Goal: Information Seeking & Learning: Learn about a topic

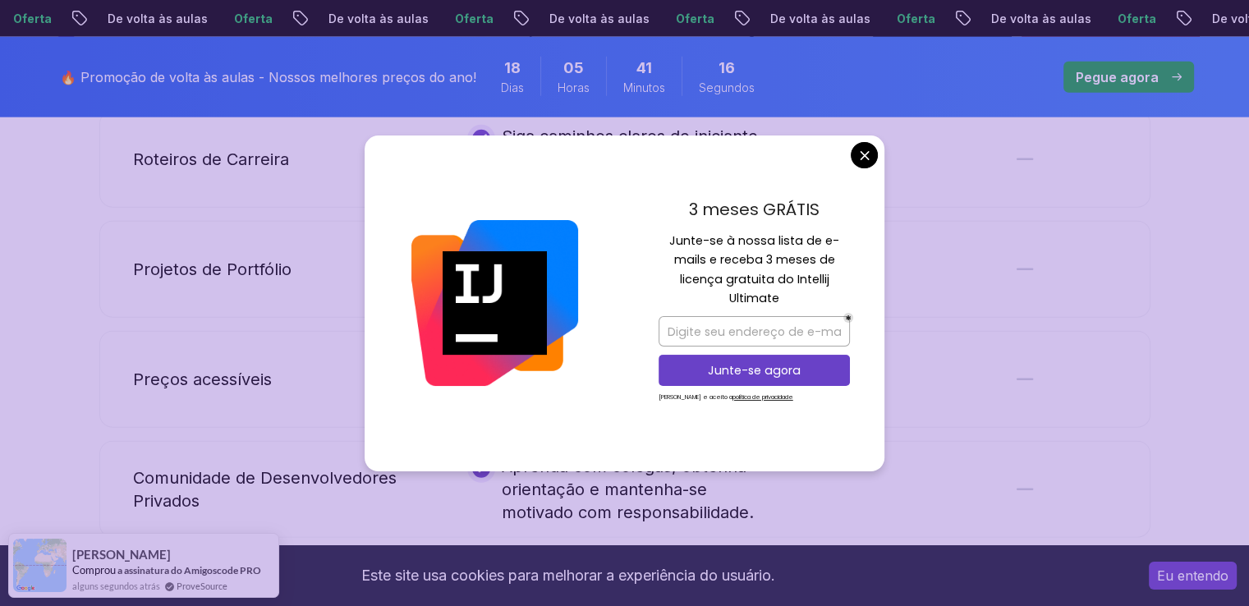
scroll to position [4002, 0]
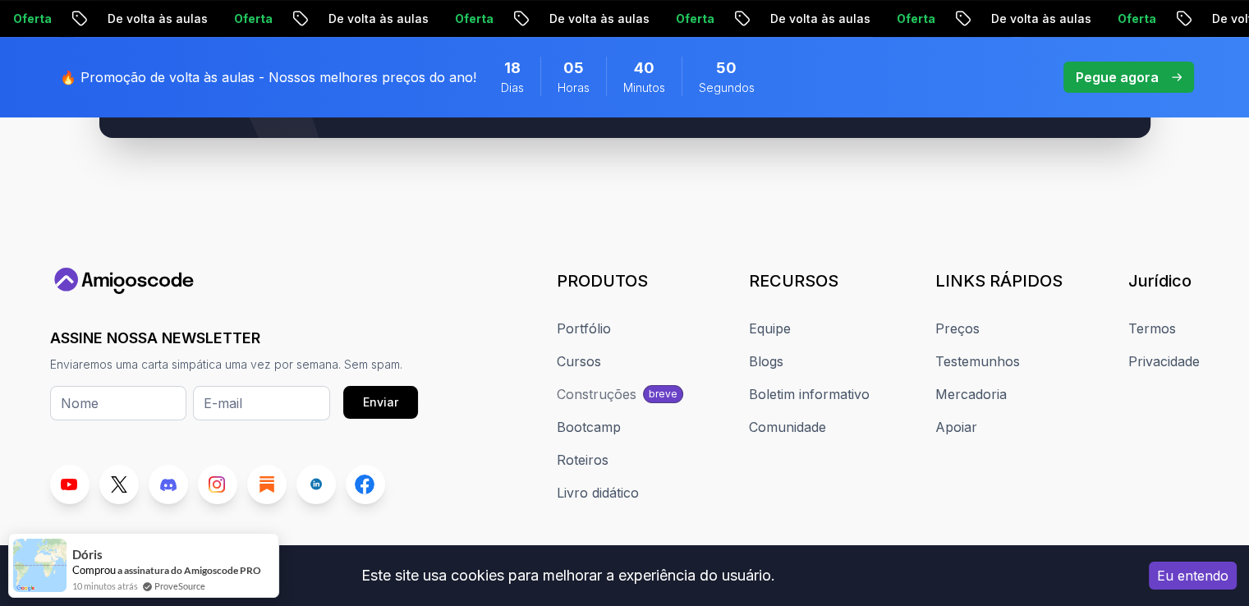
scroll to position [6606, 0]
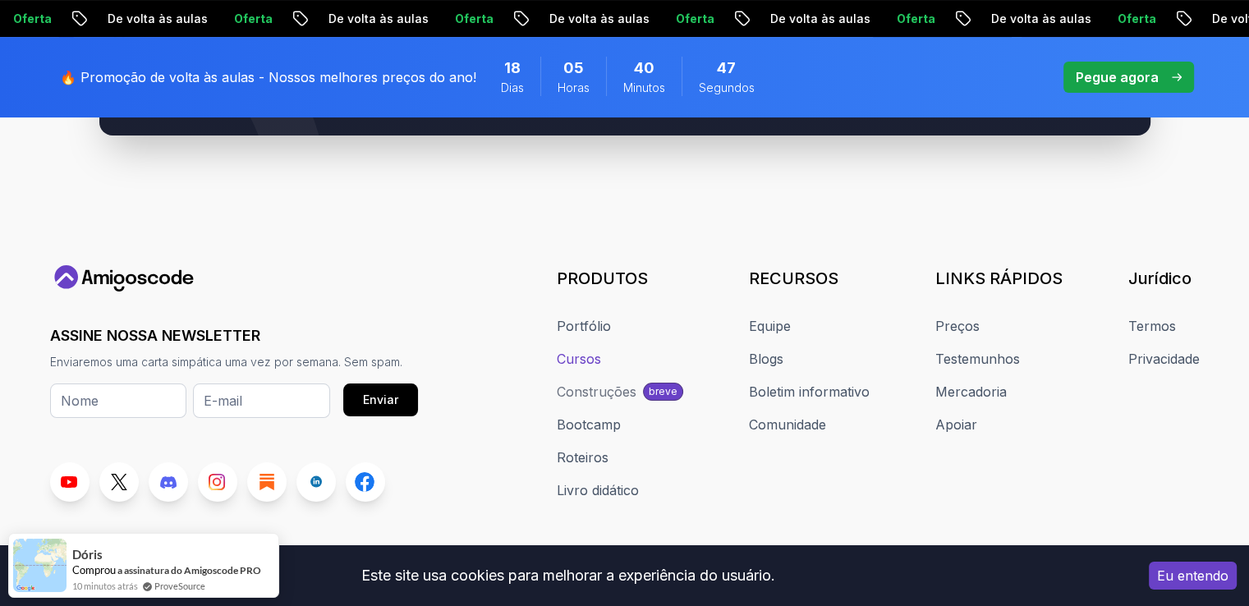
click at [589, 351] on font "Cursos" at bounding box center [579, 359] width 44 height 16
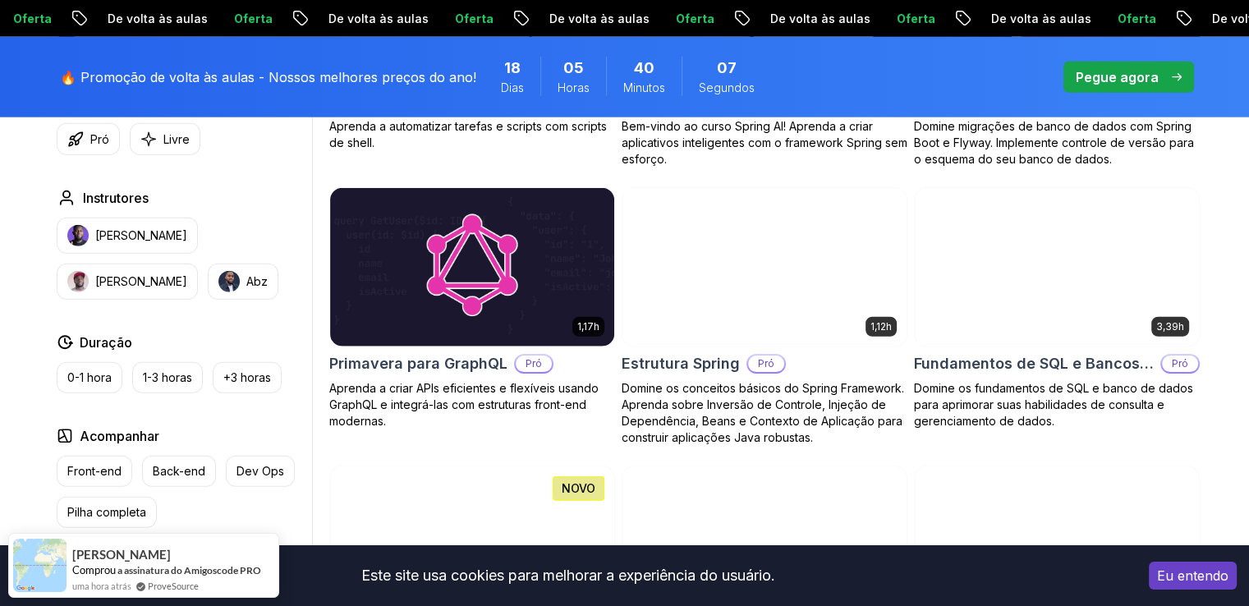
scroll to position [4209, 0]
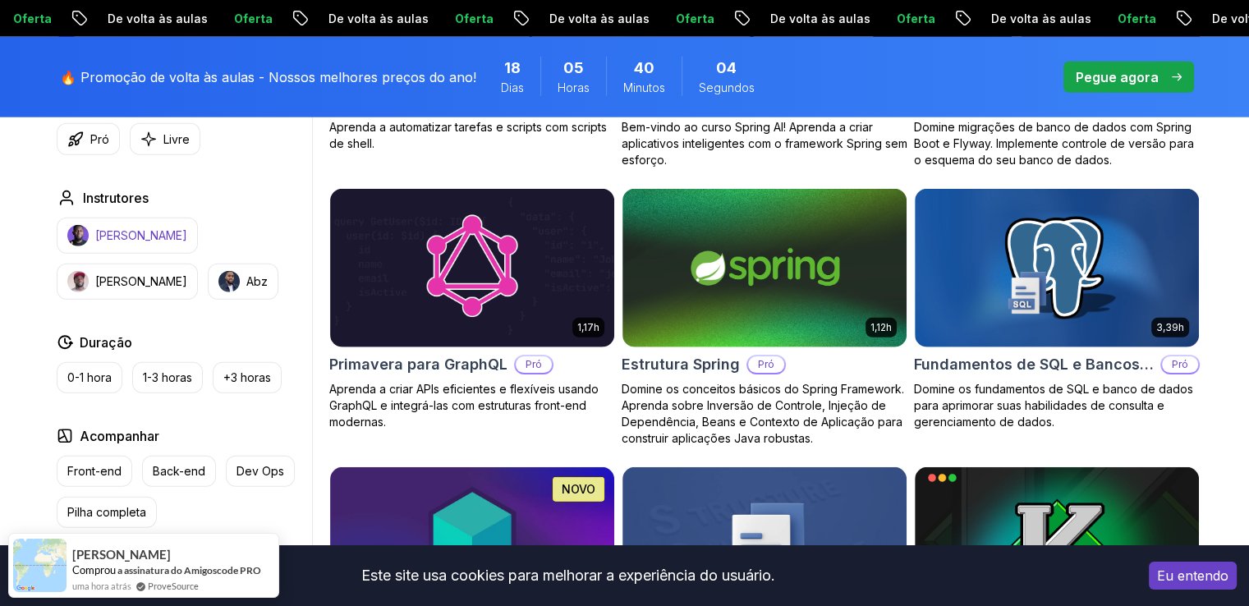
click at [150, 237] on font "[PERSON_NAME]" at bounding box center [141, 235] width 92 height 14
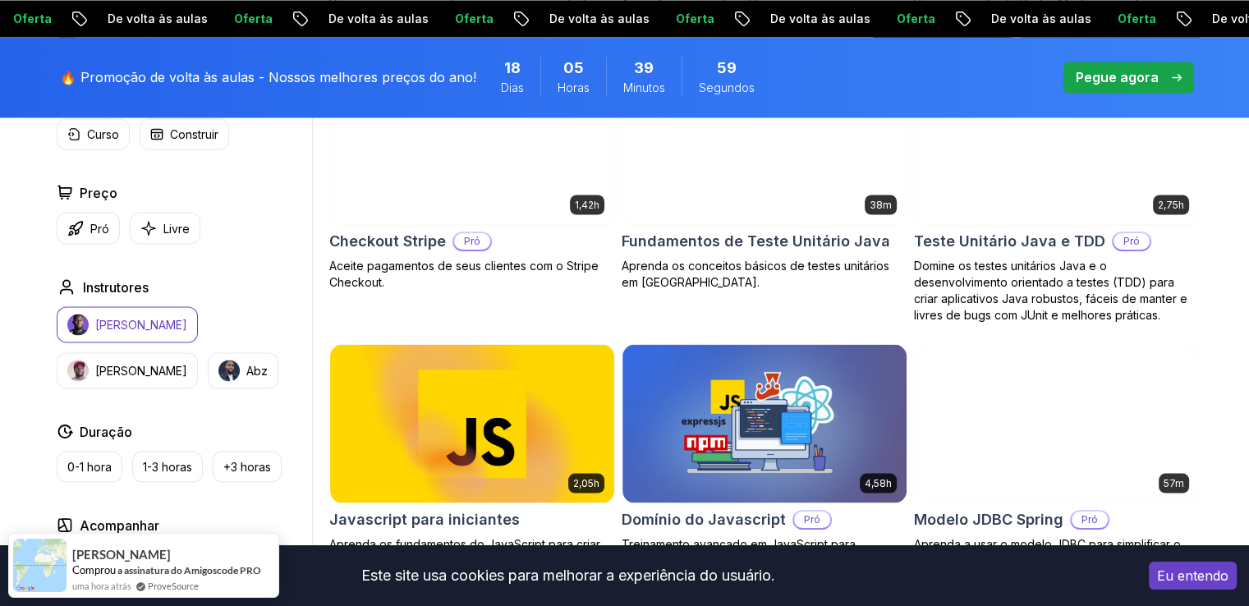
scroll to position [2983, 0]
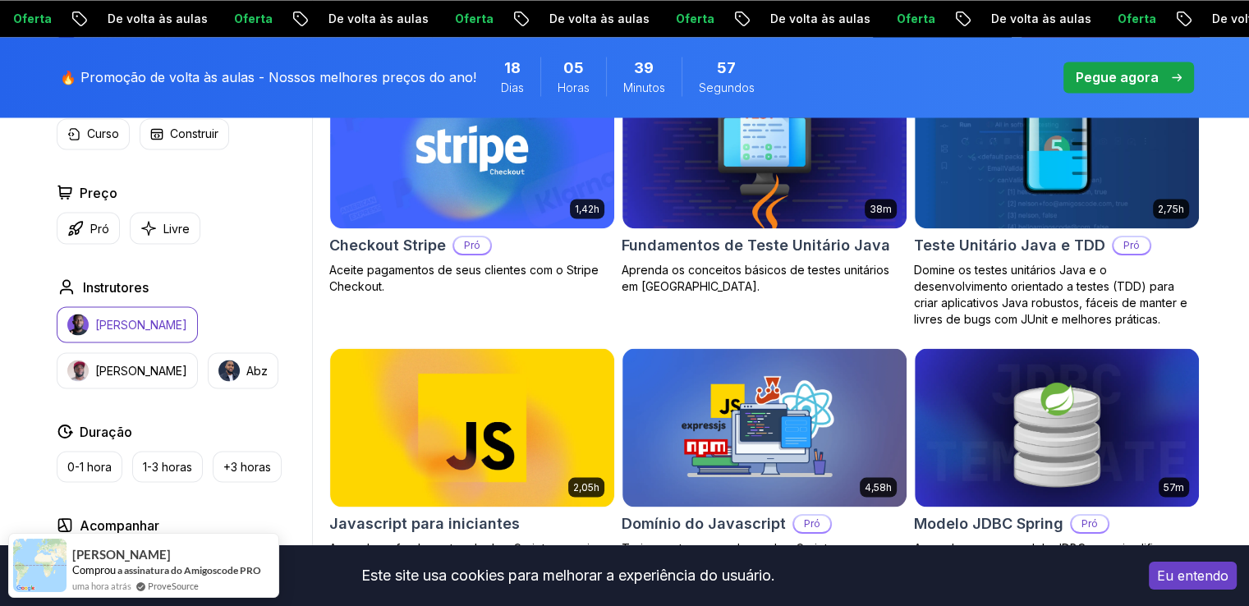
click at [130, 324] on font "[PERSON_NAME]" at bounding box center [141, 324] width 92 height 14
click at [130, 324] on div "Filtros Aplicados Limpar tudo Nelson Tipo Curso Construir Preço Pró Livre Instr…" at bounding box center [181, 375] width 262 height 751
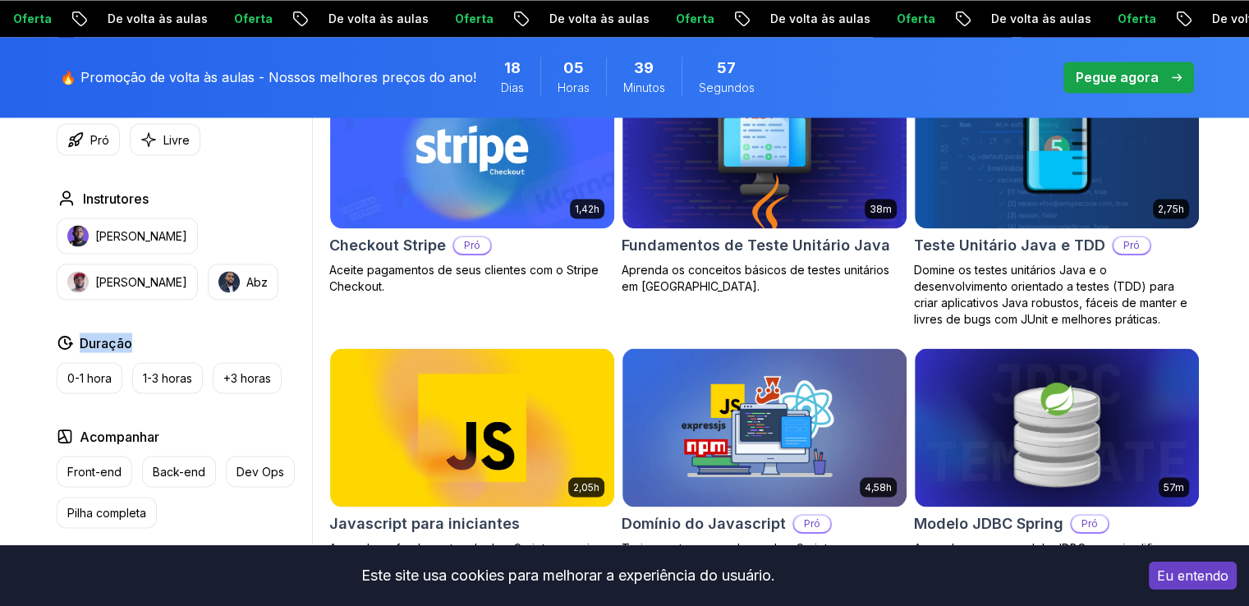
click at [130, 324] on div "Tipo Curso Construir Preço Pró Livre Instrutores Nelson Djalo [PERSON_NAME] Dur…" at bounding box center [181, 331] width 262 height 662
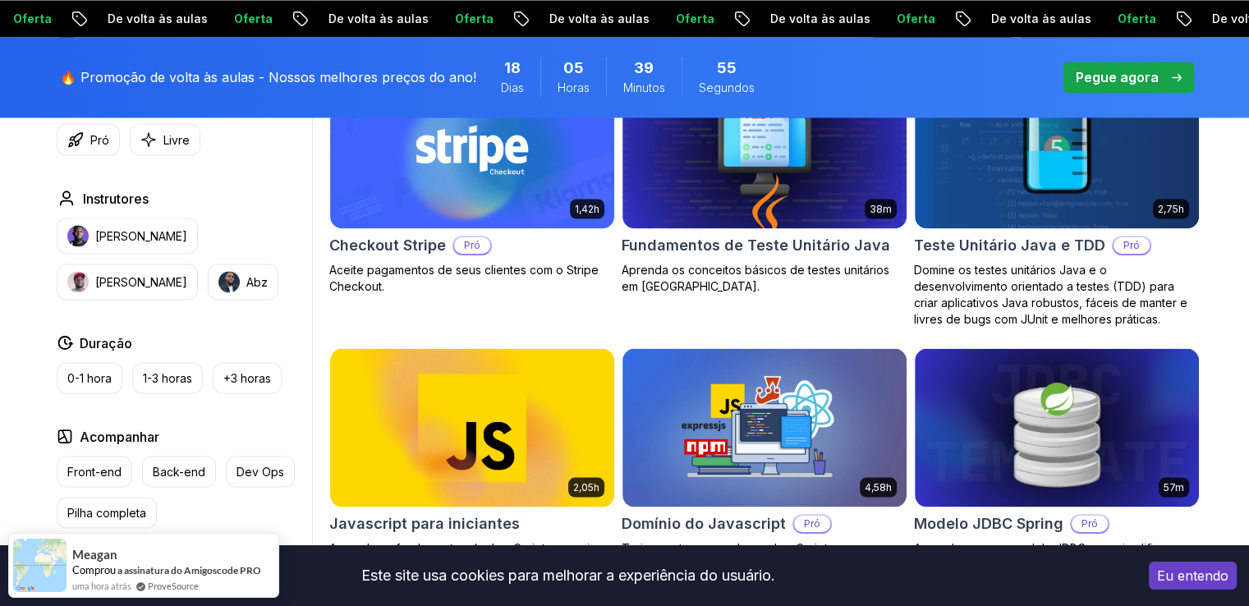
click at [205, 287] on div "[PERSON_NAME] Djalo [PERSON_NAME]" at bounding box center [181, 259] width 249 height 82
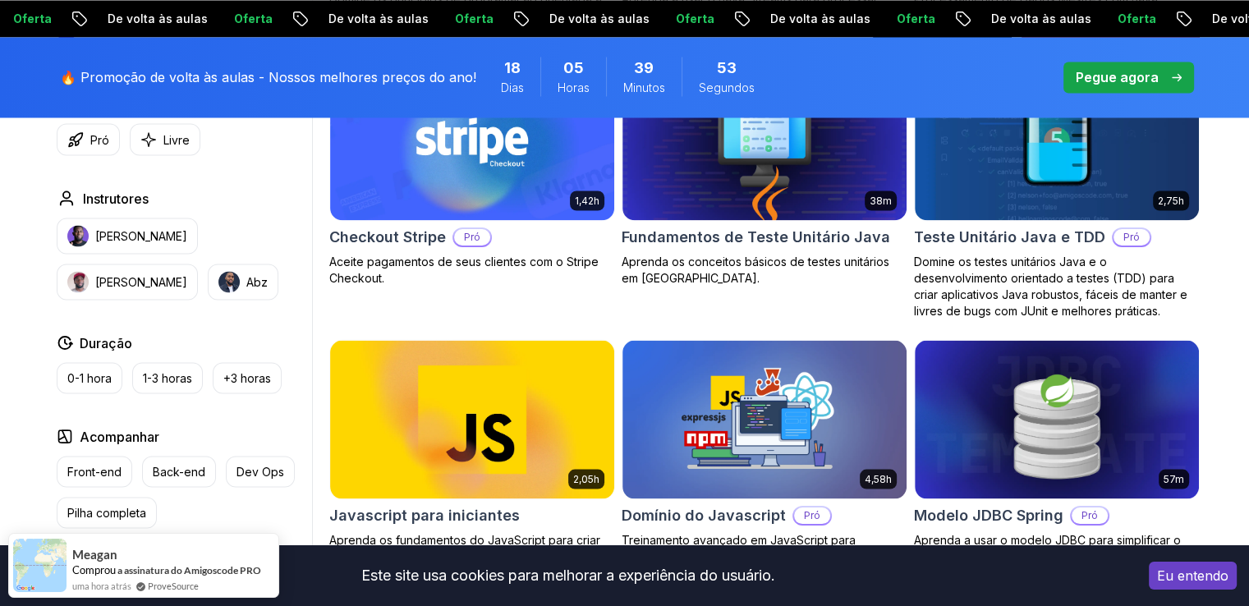
scroll to position [2993, 0]
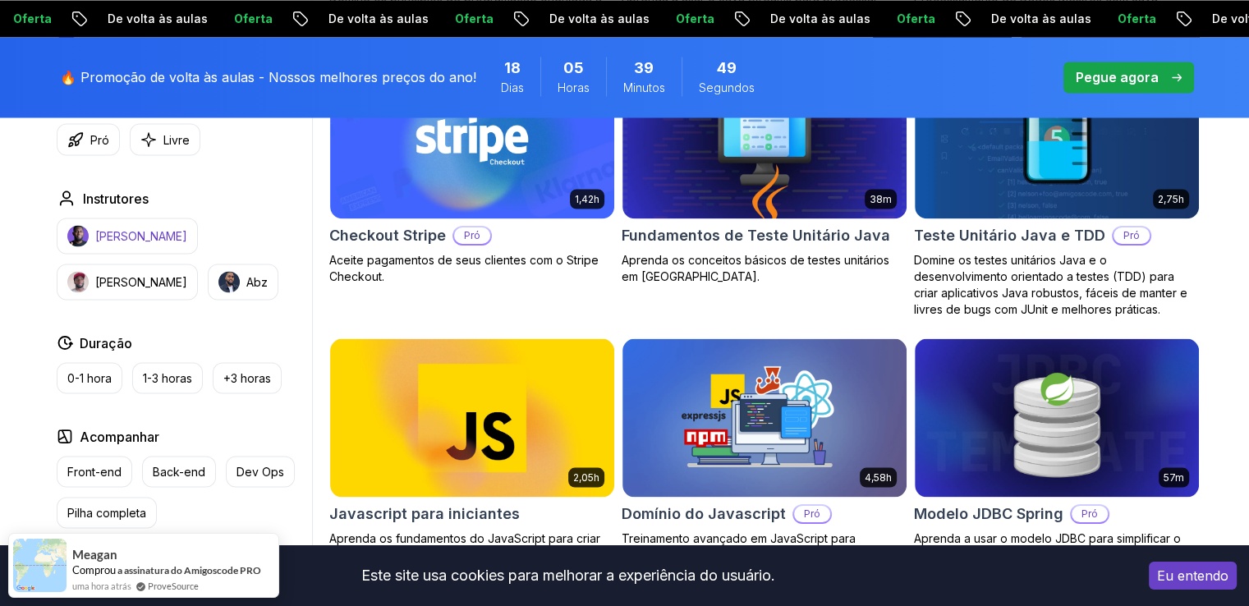
drag, startPoint x: 164, startPoint y: 234, endPoint x: 91, endPoint y: 234, distance: 73.1
click at [91, 234] on button "[PERSON_NAME]" at bounding box center [127, 236] width 141 height 36
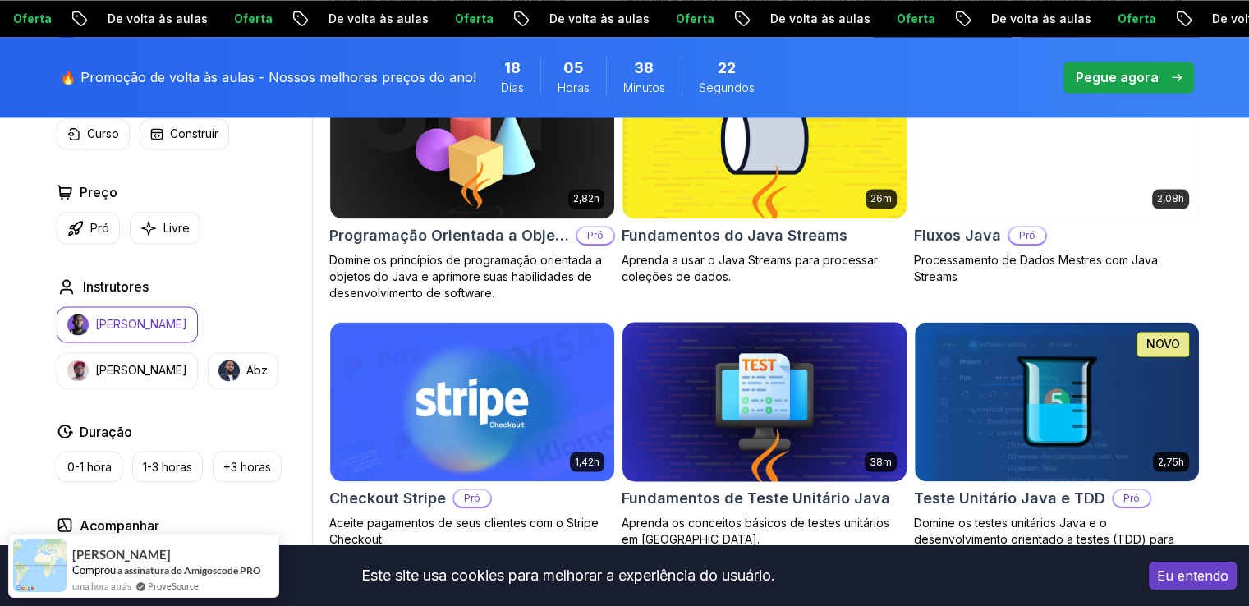
scroll to position [2729, 0]
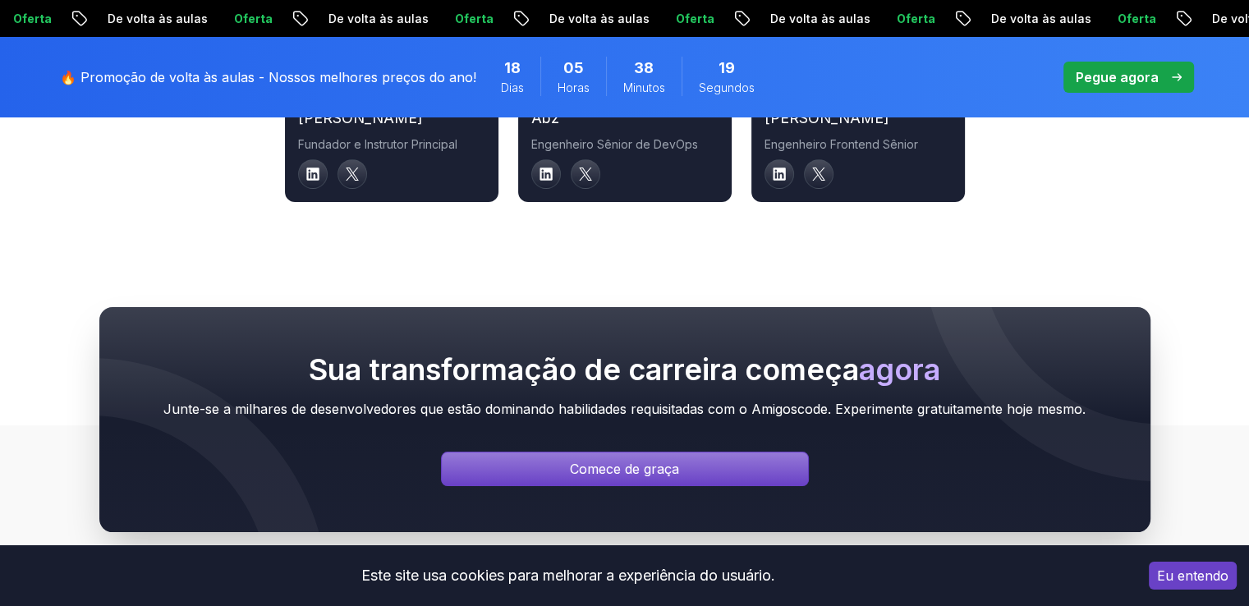
scroll to position [6359, 0]
